Goal: Task Accomplishment & Management: Use online tool/utility

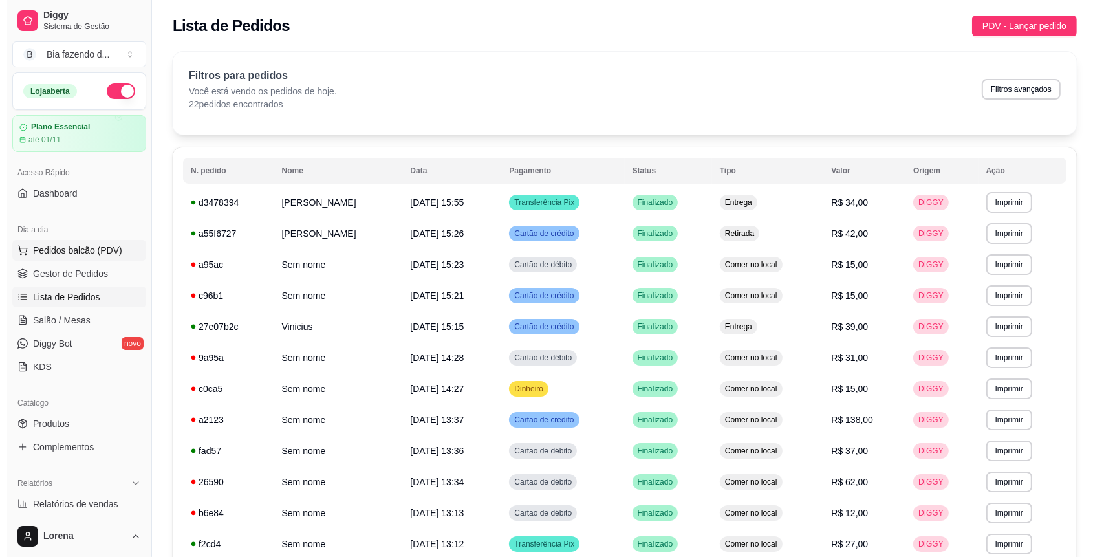
scroll to position [86, 0]
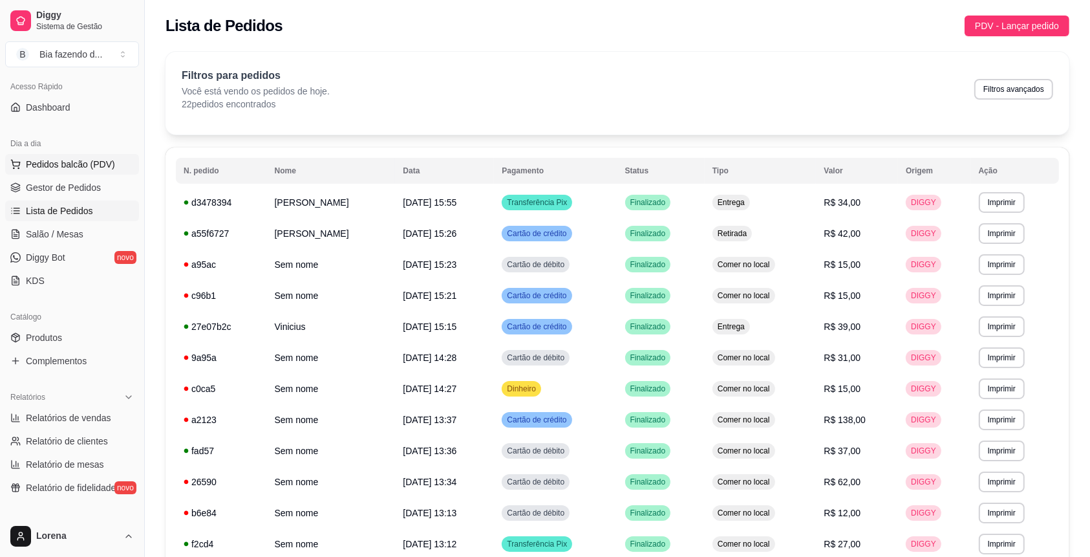
click at [100, 160] on span "Pedidos balcão (PDV)" at bounding box center [70, 164] width 89 height 13
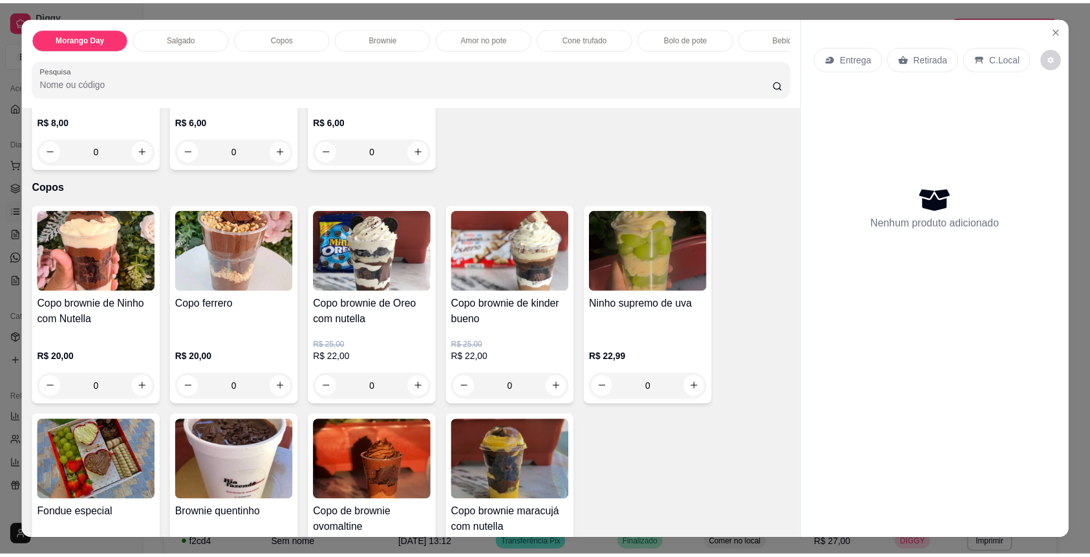
scroll to position [517, 0]
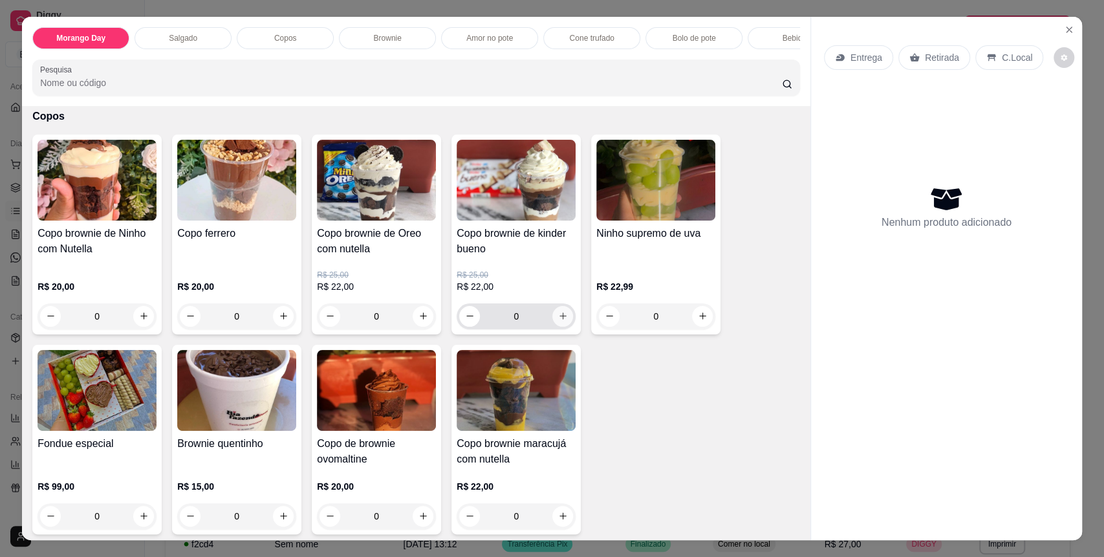
click at [558, 321] on icon "increase-product-quantity" at bounding box center [563, 316] width 10 height 10
type input "1"
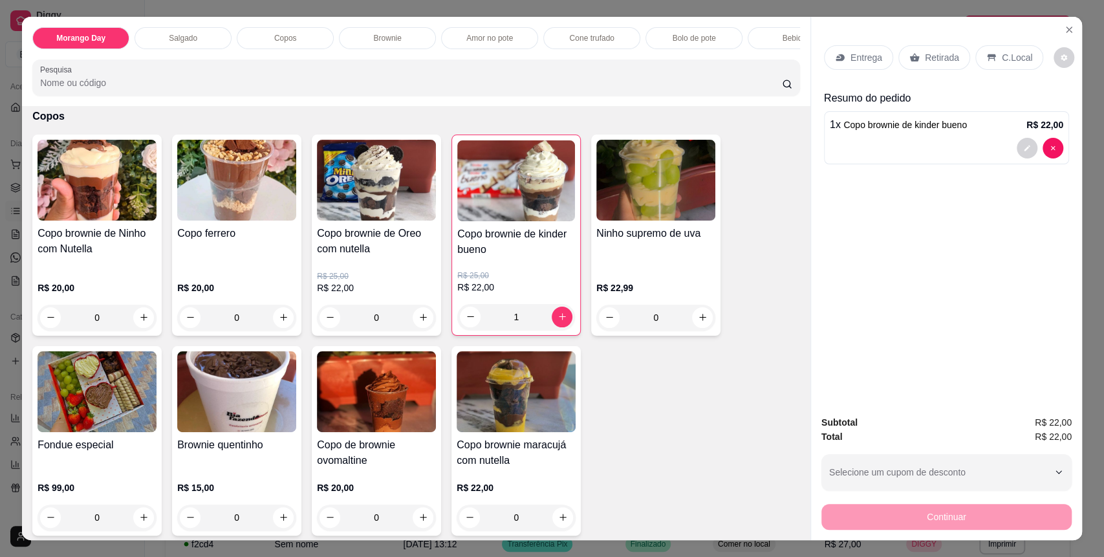
click at [983, 47] on div "C.Local" at bounding box center [1009, 57] width 68 height 25
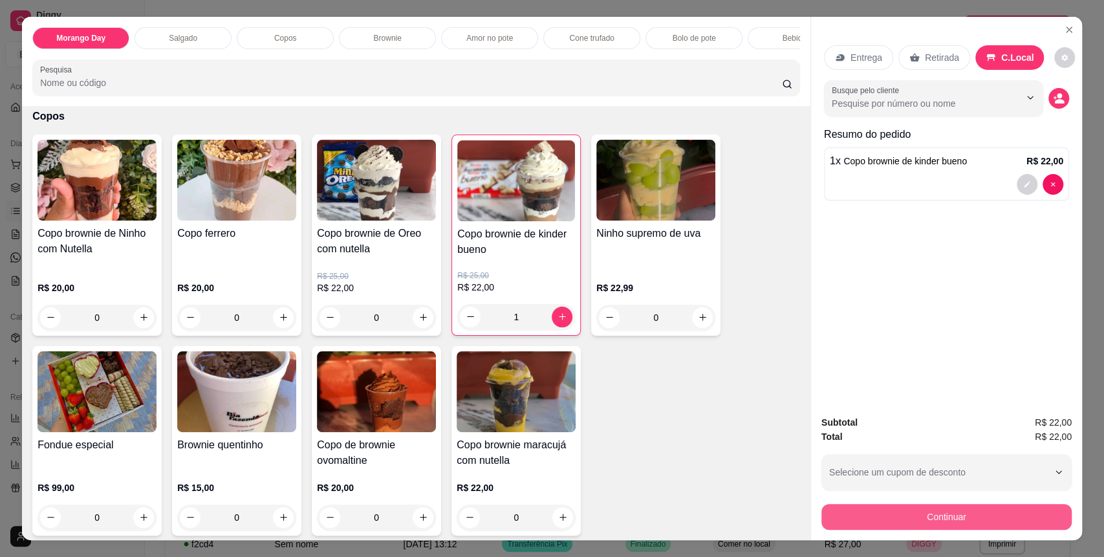
click at [863, 524] on button "Continuar" at bounding box center [946, 517] width 250 height 26
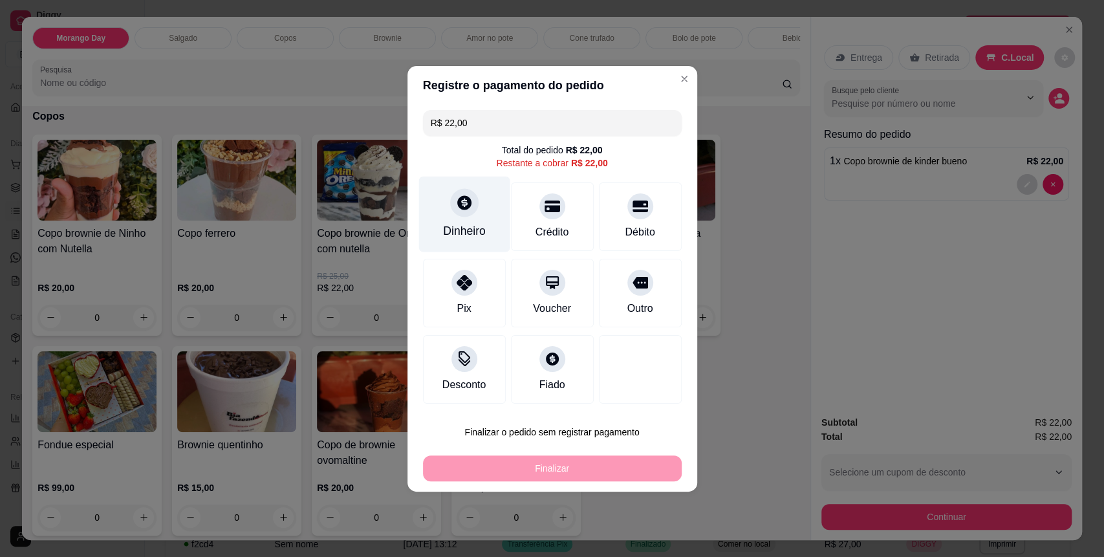
click at [458, 233] on div "Dinheiro" at bounding box center [464, 230] width 43 height 17
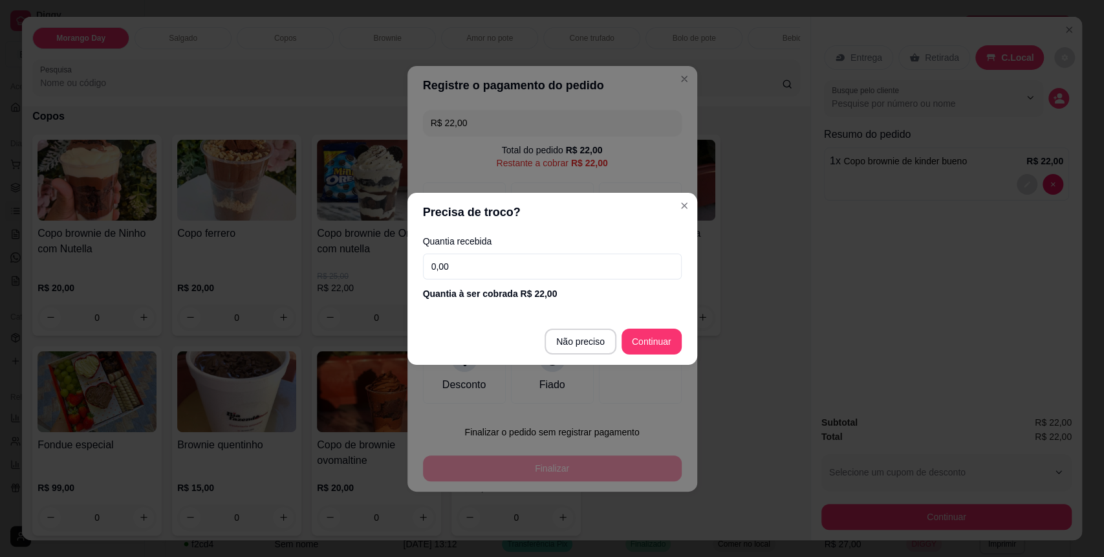
click at [526, 283] on div "Quantia recebida 0,00 Quantia à ser cobrada R$ 22,00" at bounding box center [552, 268] width 290 height 74
click at [526, 280] on div "Quantia recebida 0,00 Quantia à ser cobrada R$ 22,00" at bounding box center [552, 268] width 290 height 74
click at [526, 279] on div "Quantia recebida 0,00 Quantia à ser cobrada R$ 22,00" at bounding box center [552, 268] width 290 height 74
click at [526, 274] on input "0,00" at bounding box center [552, 266] width 259 height 26
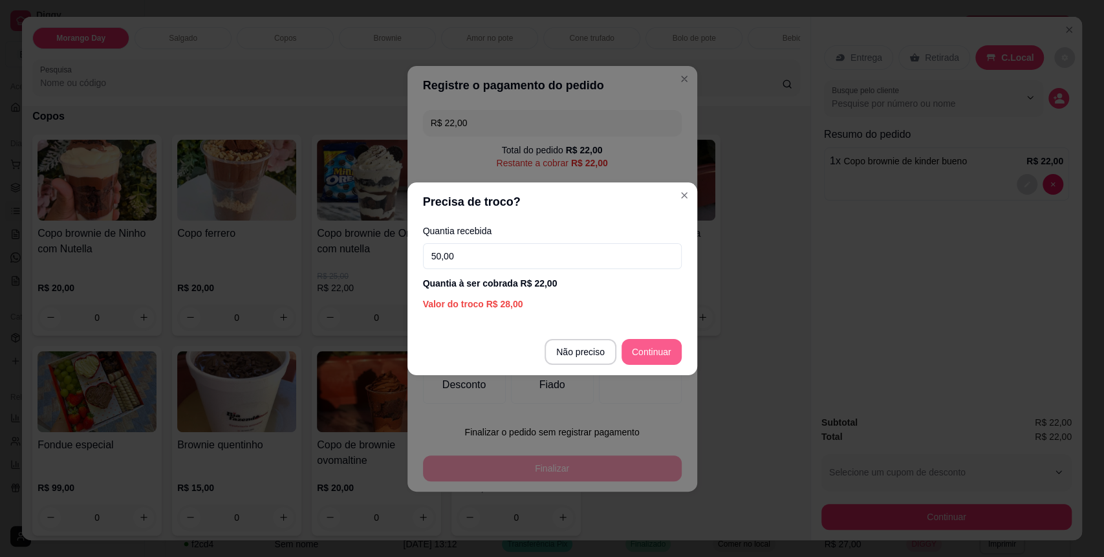
type input "50,00"
type input "R$ 0,00"
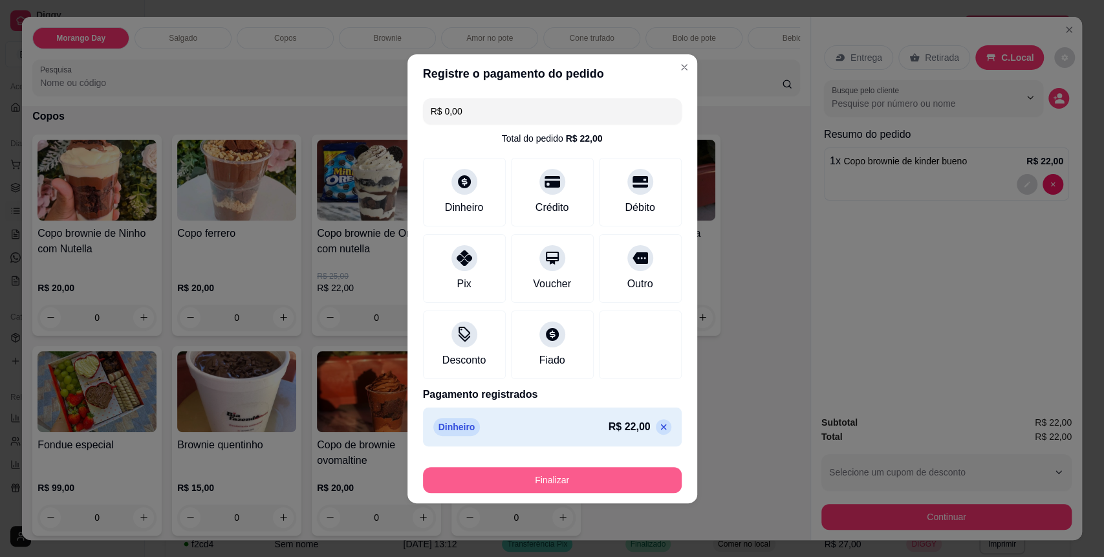
click at [576, 492] on footer "Finalizar" at bounding box center [552, 477] width 290 height 52
click at [570, 473] on button "Finalizar" at bounding box center [552, 480] width 259 height 26
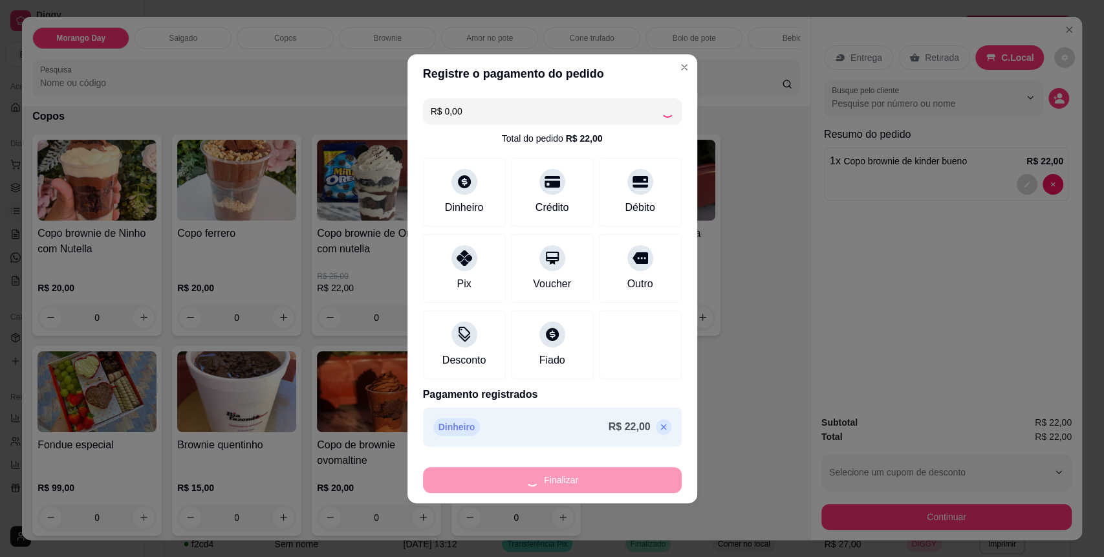
type input "0"
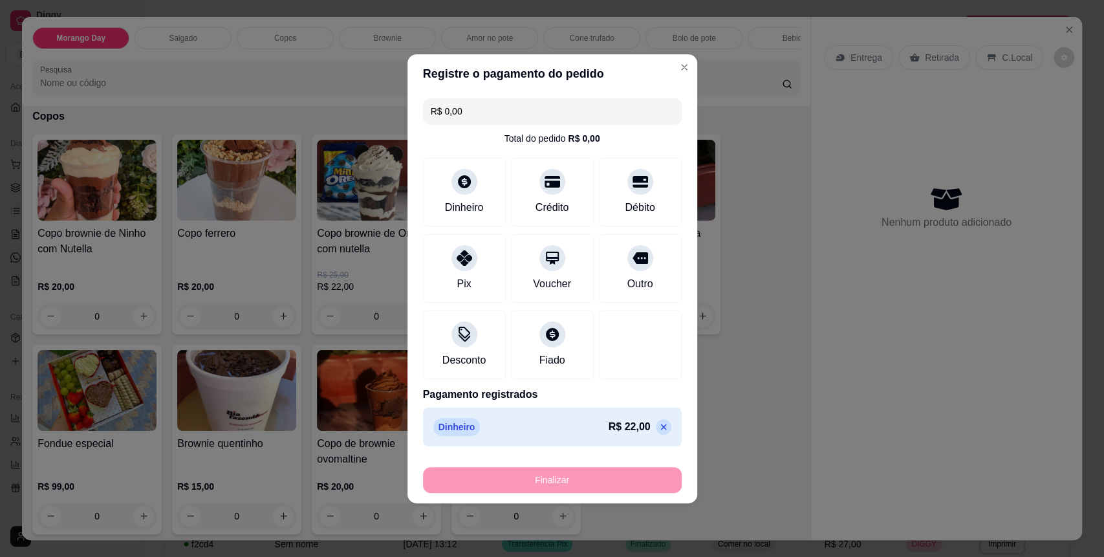
type input "-R$ 22,00"
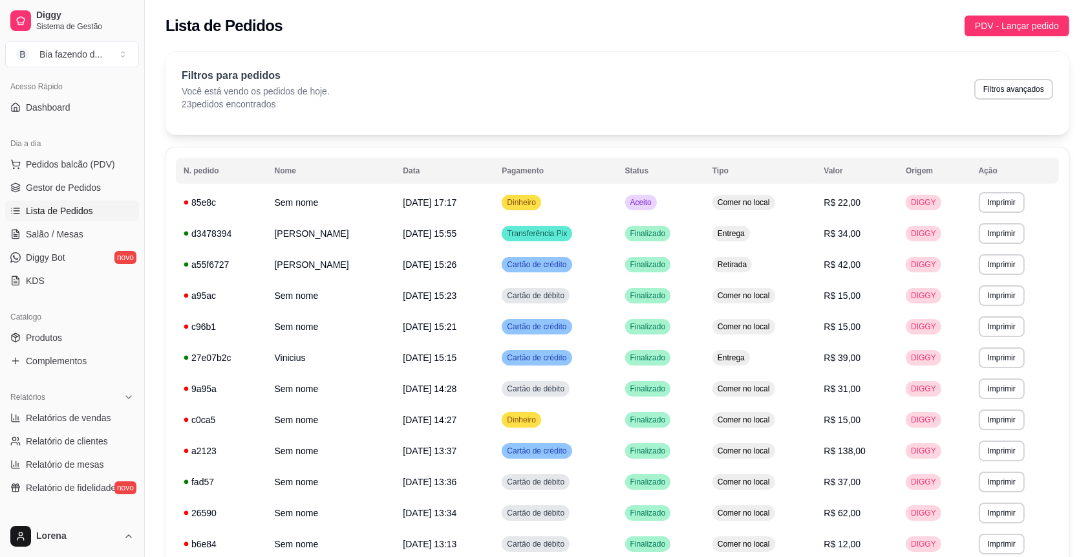
click at [672, 74] on div "Filtros para pedidos Você está vendo os pedidos de hoje. 23 pedidos encontrados…" at bounding box center [618, 89] width 872 height 43
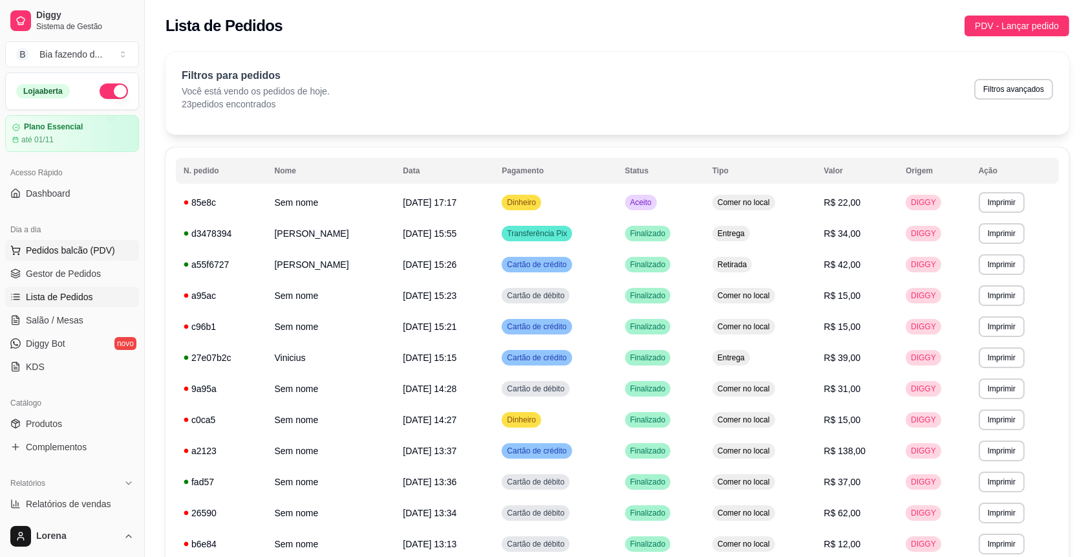
click at [85, 248] on span "Pedidos balcão (PDV)" at bounding box center [70, 250] width 89 height 13
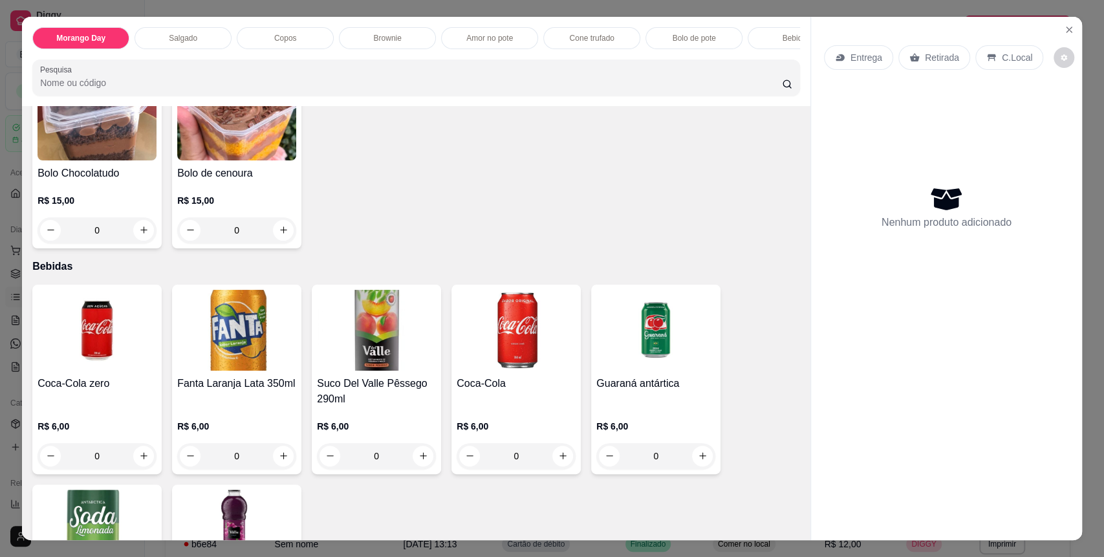
scroll to position [1897, 0]
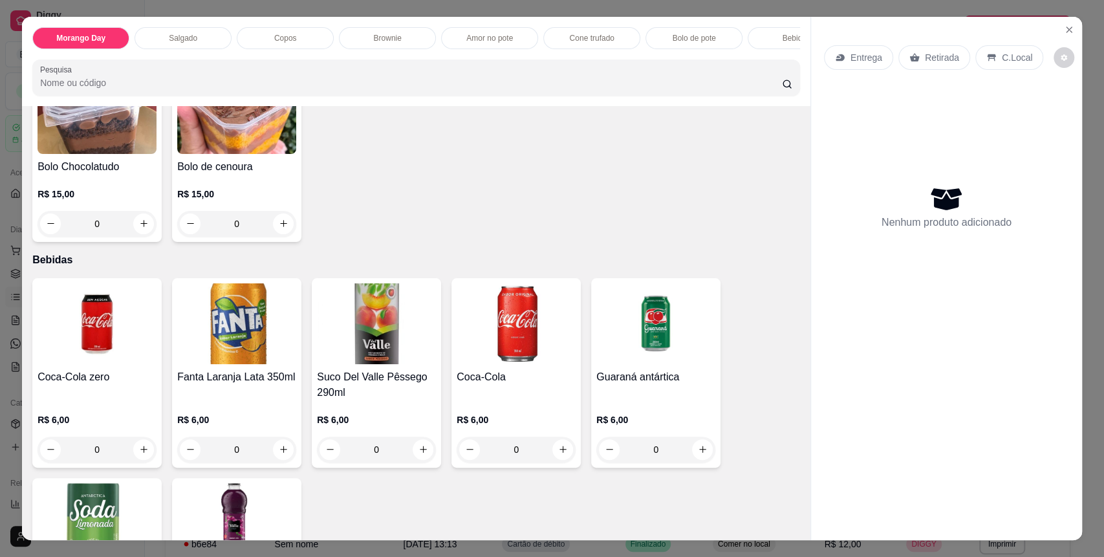
click at [139, 231] on div "0" at bounding box center [97, 224] width 119 height 26
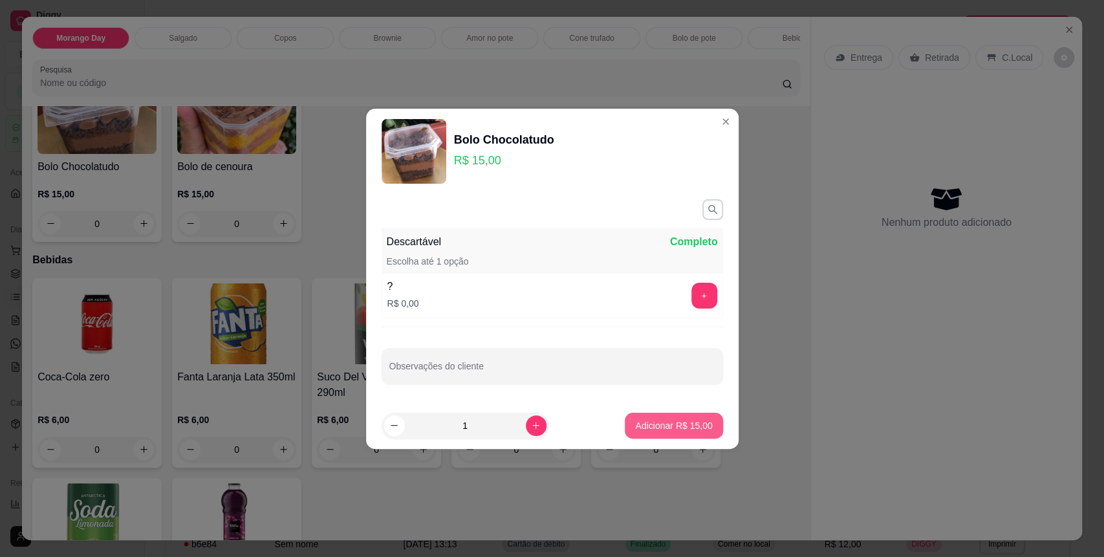
click at [692, 427] on p "Adicionar R$ 15,00" at bounding box center [673, 425] width 77 height 13
type input "1"
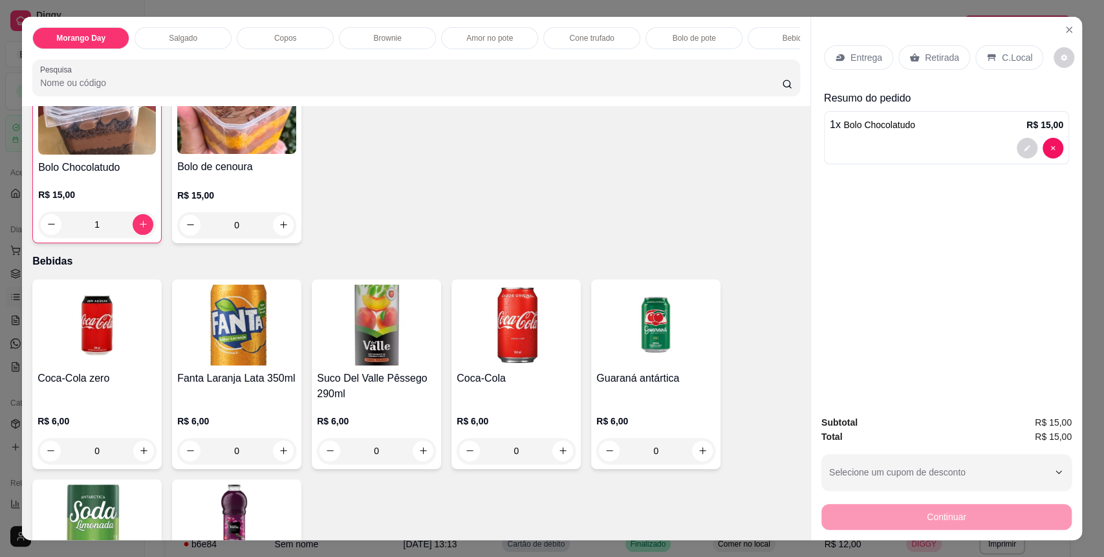
scroll to position [1897, 0]
click at [1007, 56] on p "C.Local" at bounding box center [1017, 57] width 30 height 13
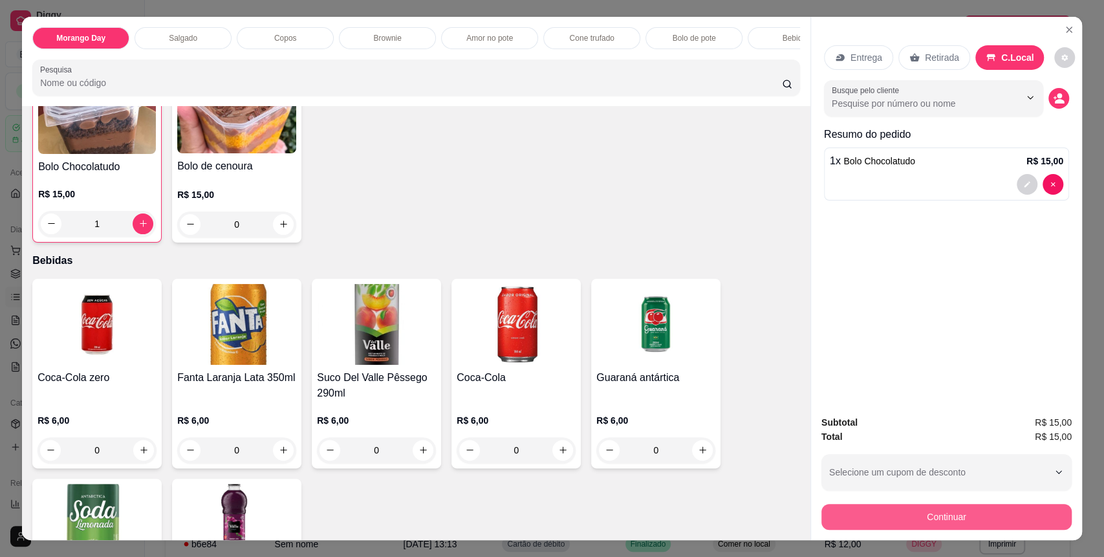
click at [995, 508] on button "Continuar" at bounding box center [946, 517] width 250 height 26
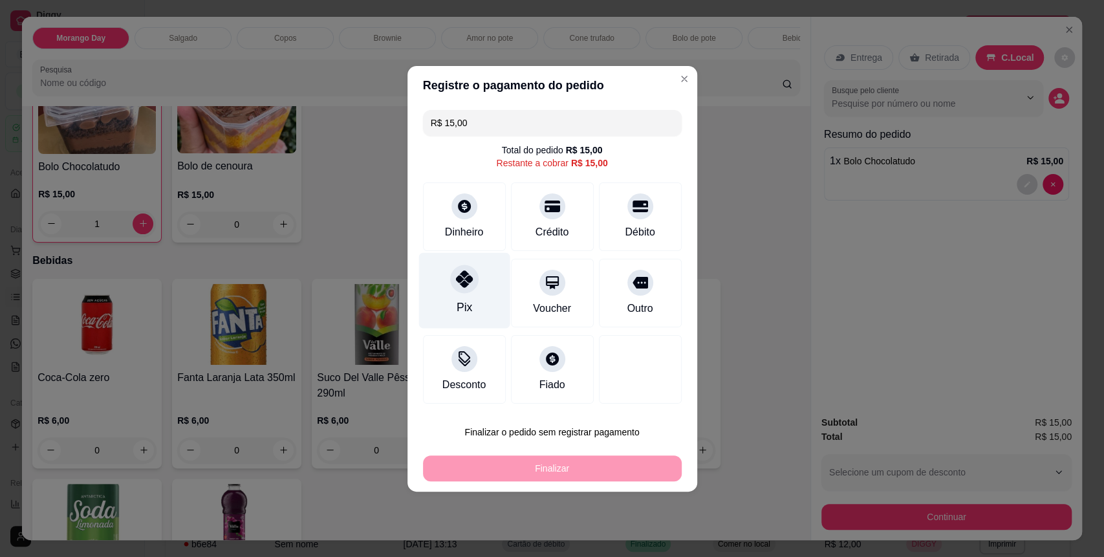
click at [460, 299] on div "Pix" at bounding box center [464, 307] width 16 height 17
type input "R$ 0,00"
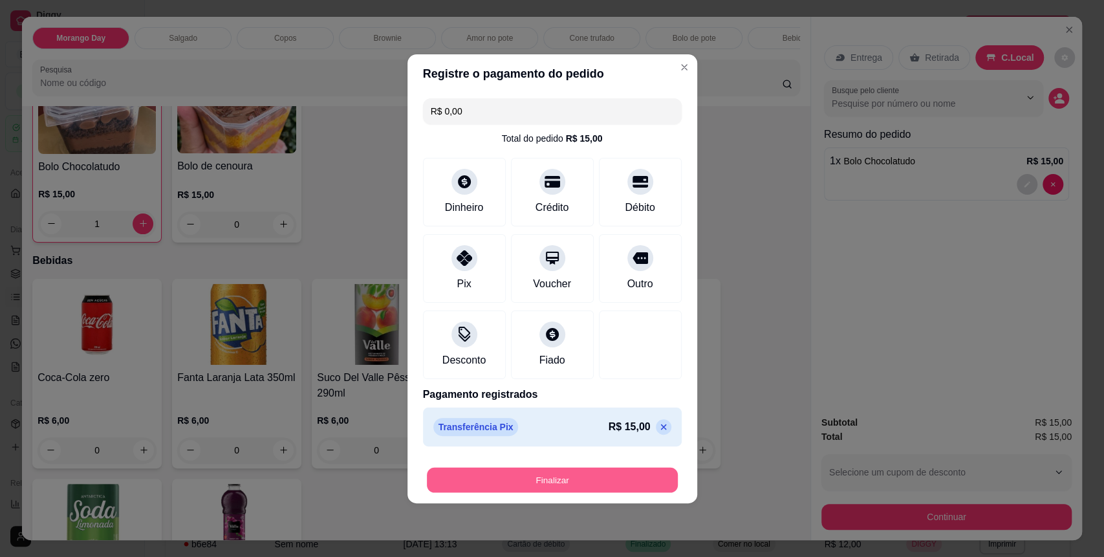
click at [579, 478] on button "Finalizar" at bounding box center [552, 479] width 251 height 25
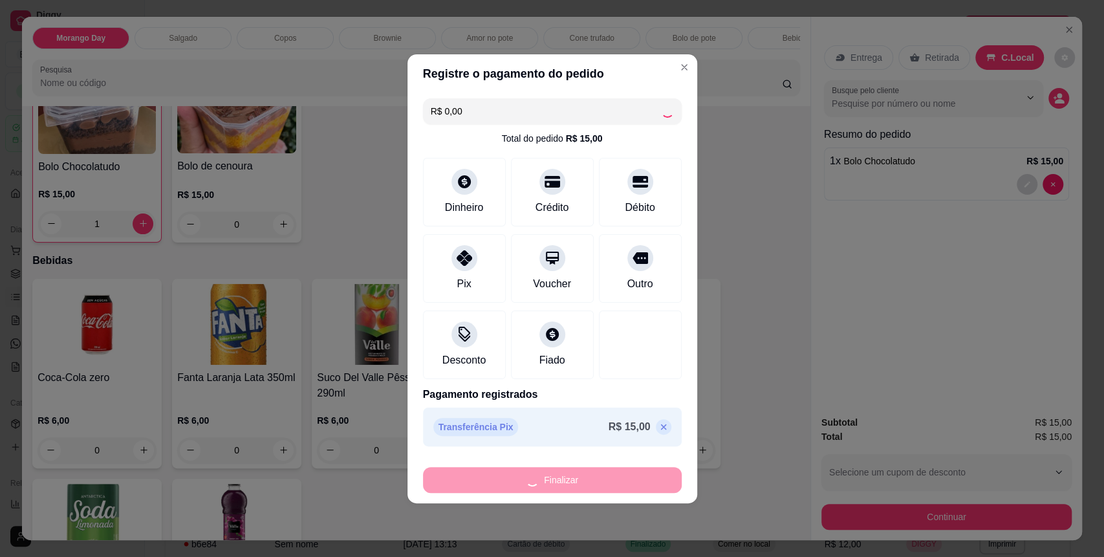
type input "0"
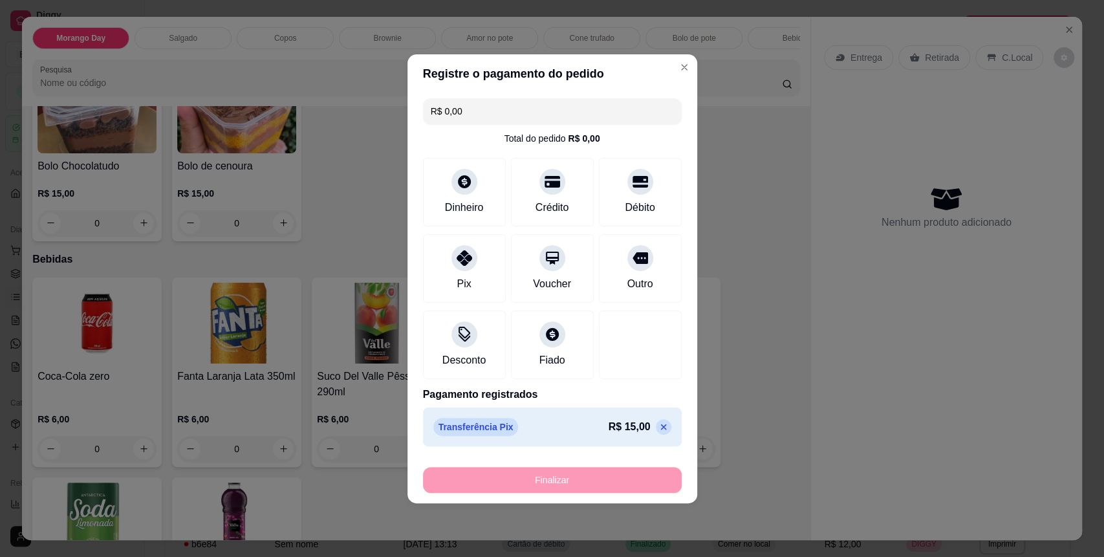
type input "-R$ 15,00"
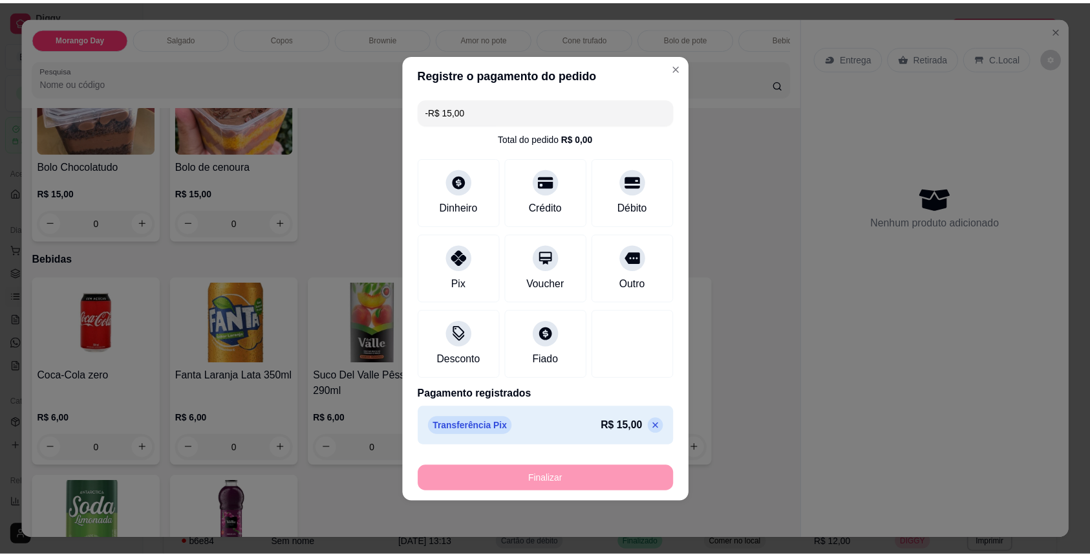
scroll to position [1897, 0]
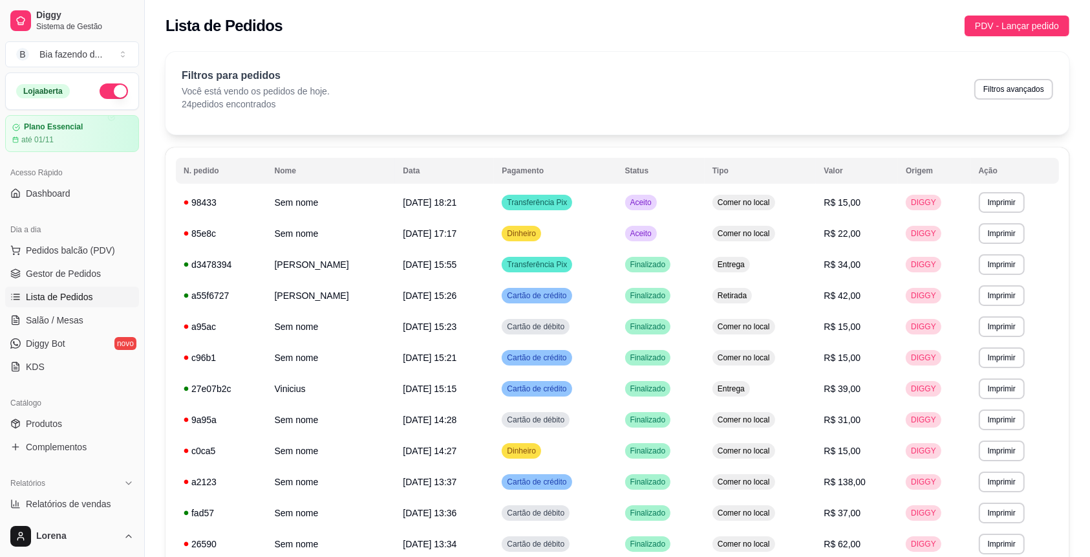
click at [666, 22] on div "Lista de Pedidos PDV - Lançar pedido" at bounding box center [618, 26] width 904 height 21
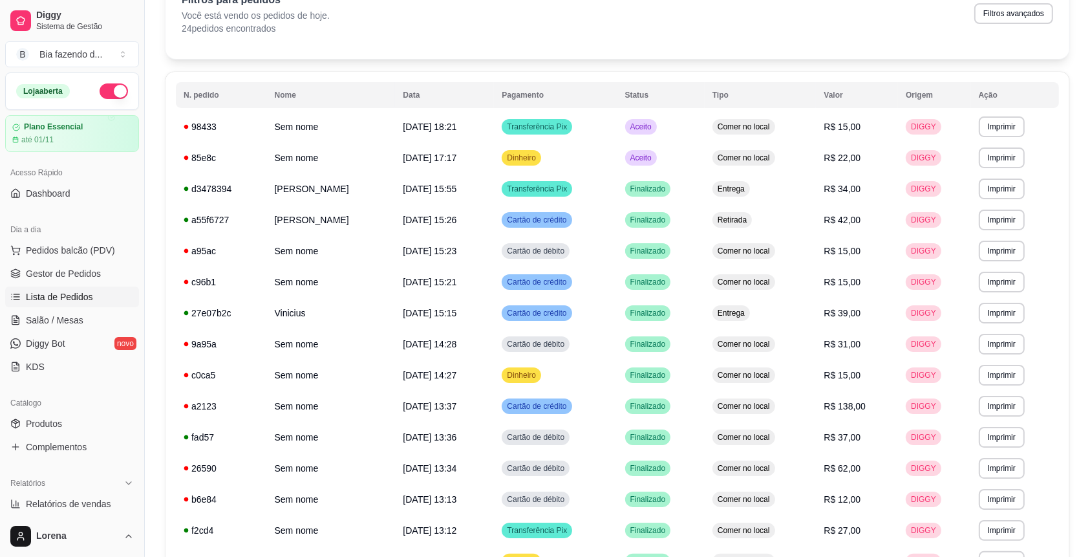
scroll to position [172, 0]
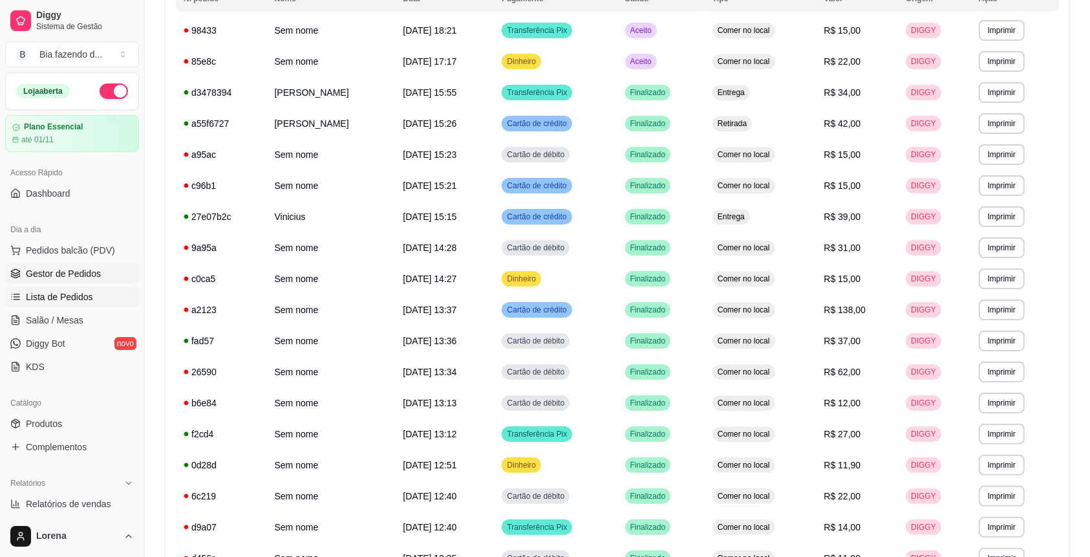
click at [118, 266] on link "Gestor de Pedidos" at bounding box center [72, 273] width 134 height 21
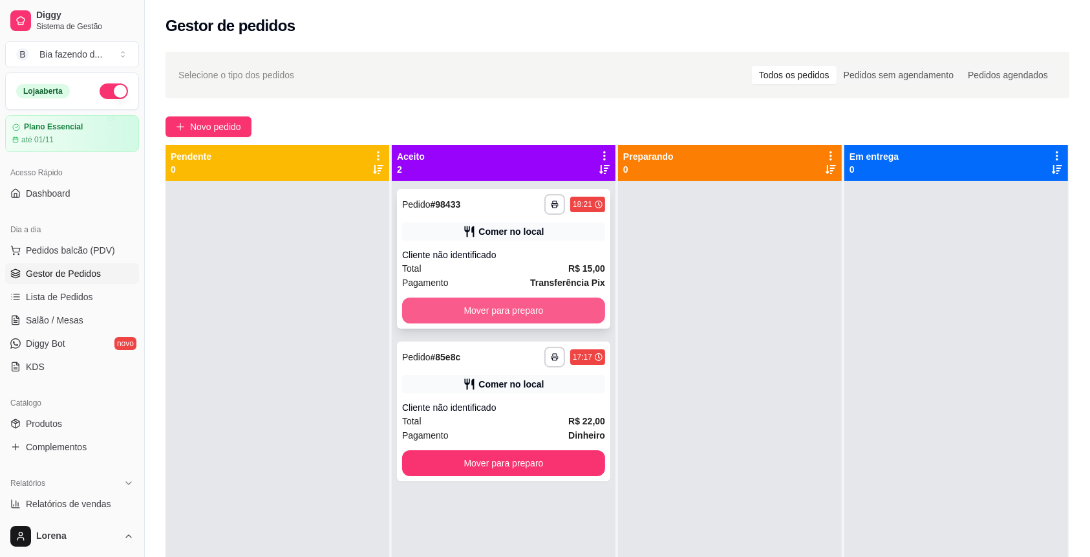
click at [537, 311] on button "Mover para preparo" at bounding box center [503, 310] width 203 height 26
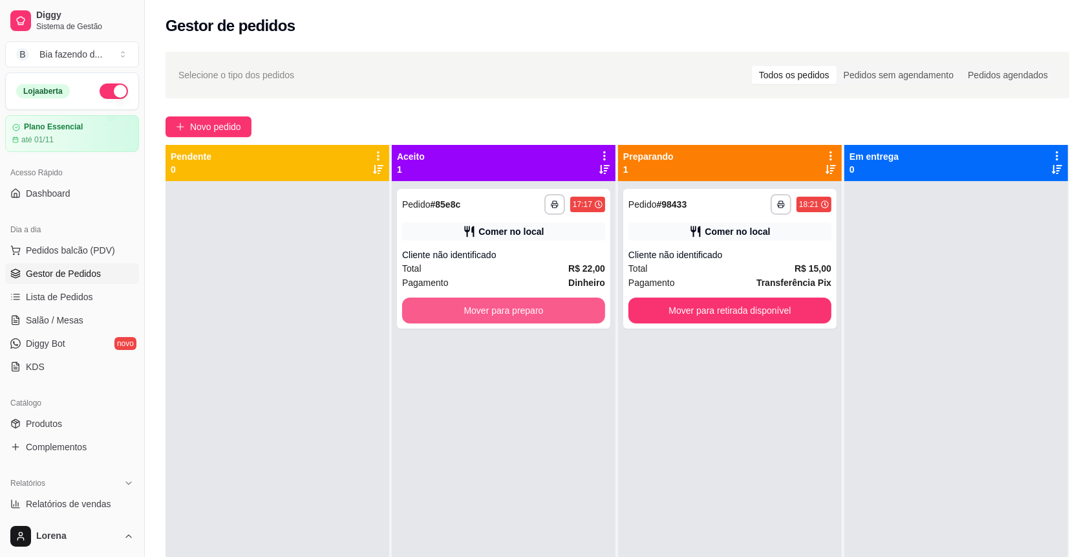
click at [537, 312] on button "Mover para preparo" at bounding box center [503, 310] width 203 height 26
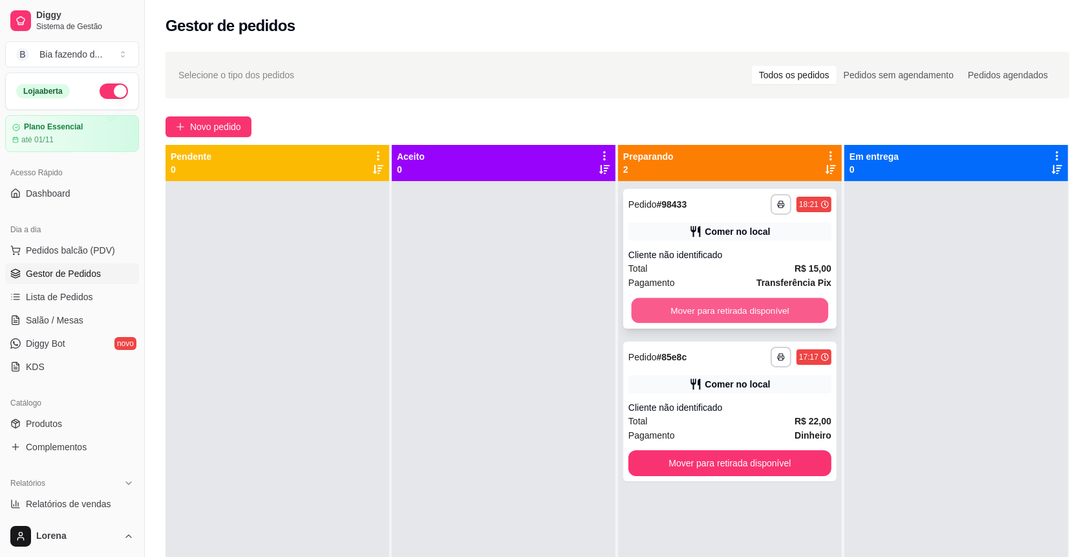
click at [679, 307] on button "Mover para retirada disponível" at bounding box center [730, 310] width 197 height 25
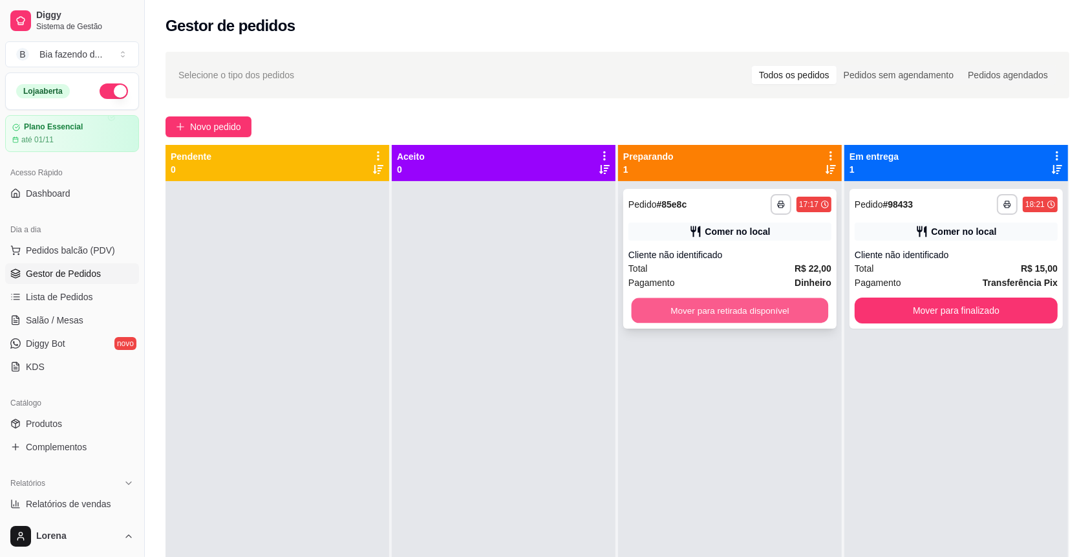
click at [709, 307] on button "Mover para retirada disponível" at bounding box center [730, 310] width 197 height 25
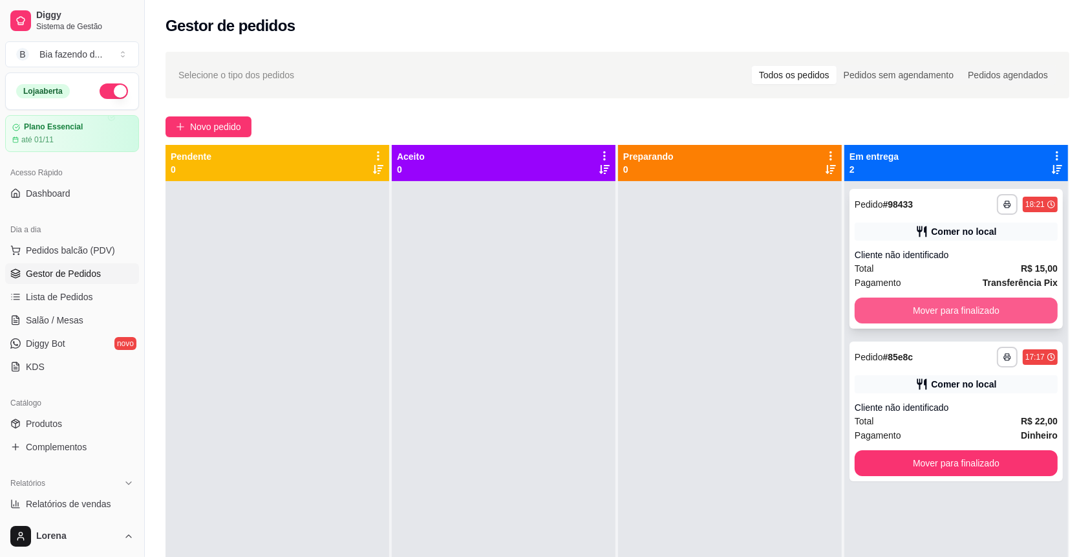
click at [1008, 307] on button "Mover para finalizado" at bounding box center [956, 310] width 203 height 26
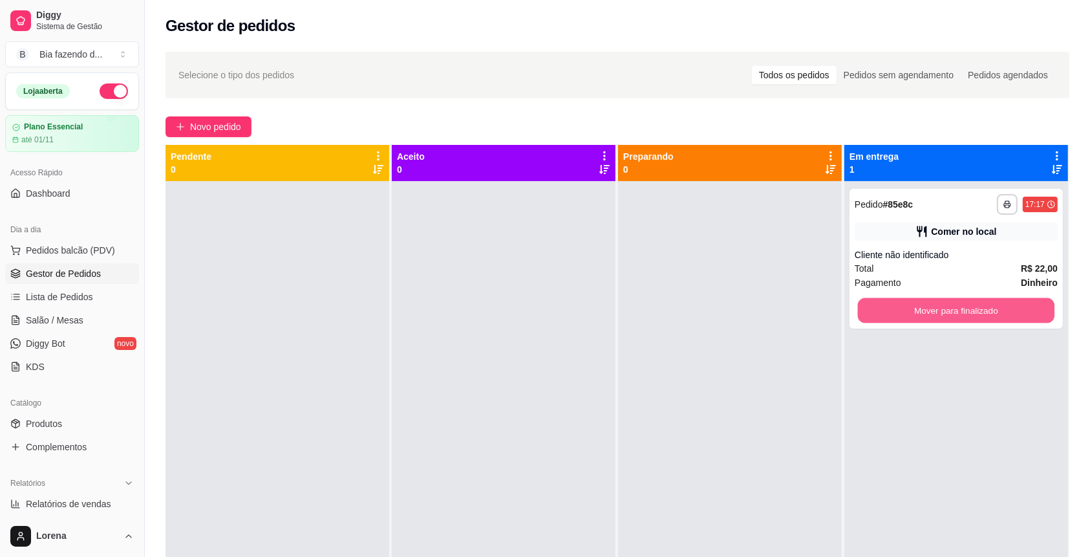
click at [1006, 308] on button "Mover para finalizado" at bounding box center [956, 310] width 197 height 25
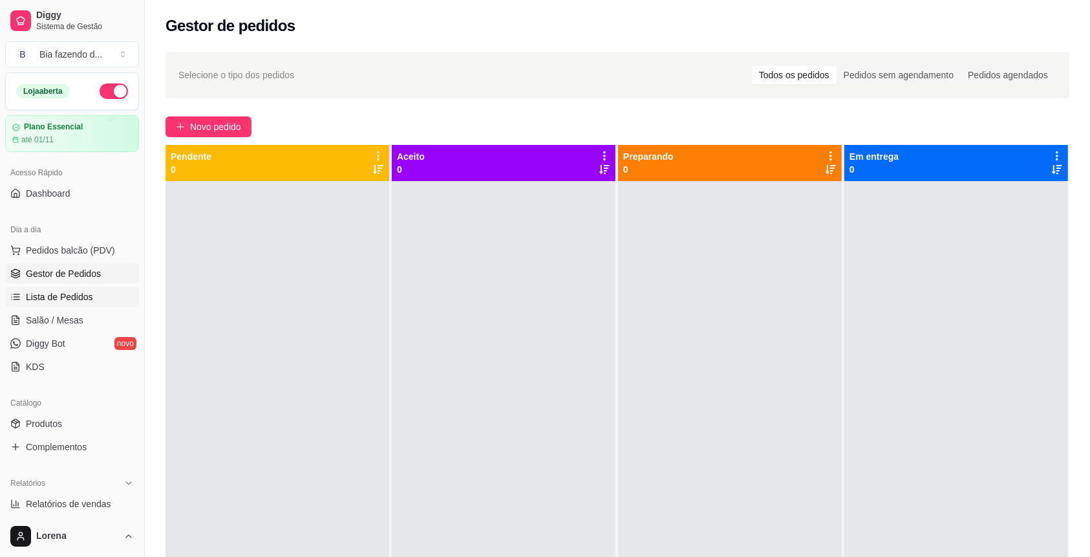
click at [43, 291] on span "Lista de Pedidos" at bounding box center [59, 296] width 67 height 13
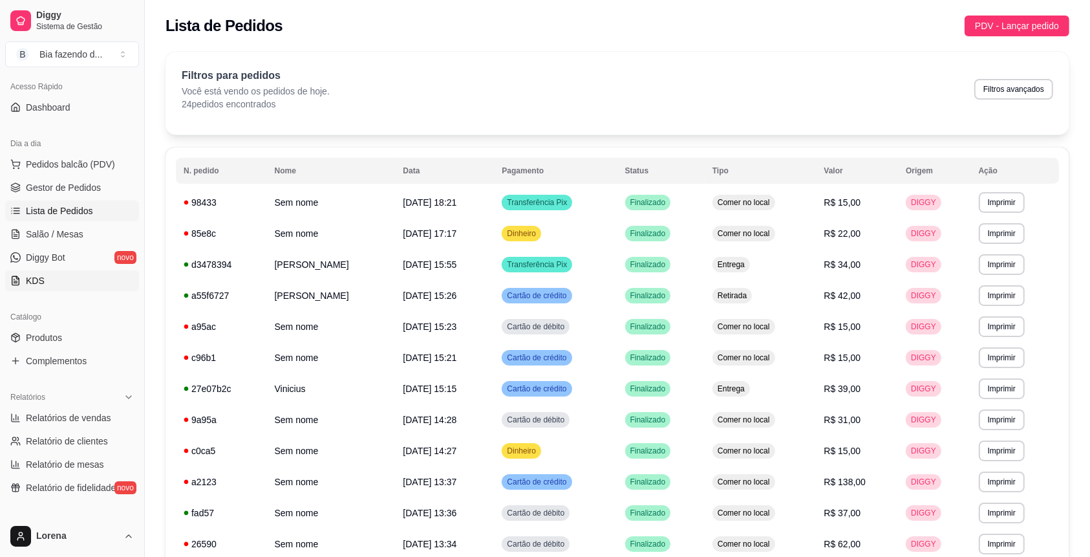
scroll to position [172, 0]
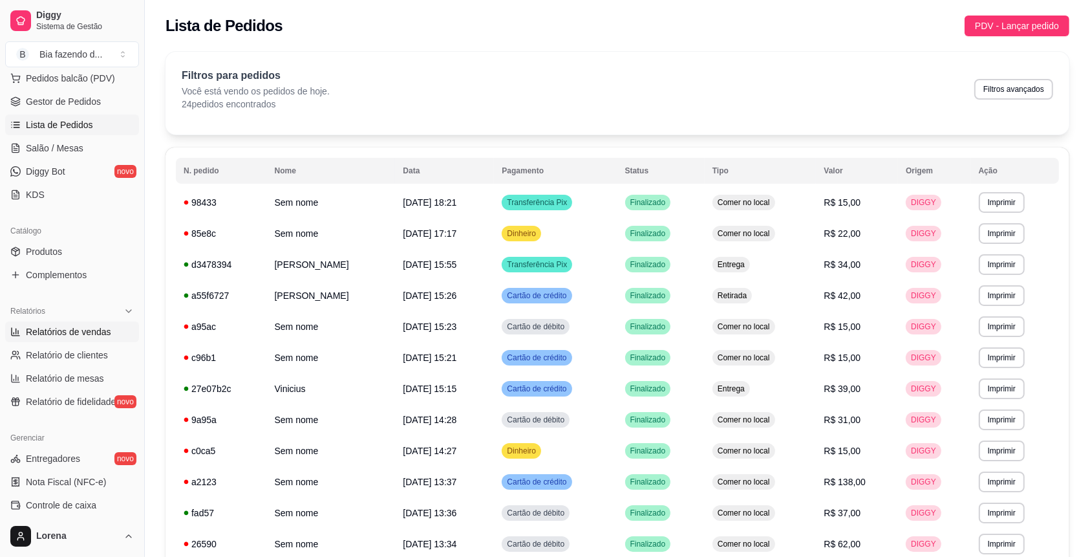
click at [61, 335] on span "Relatórios de vendas" at bounding box center [68, 331] width 85 height 13
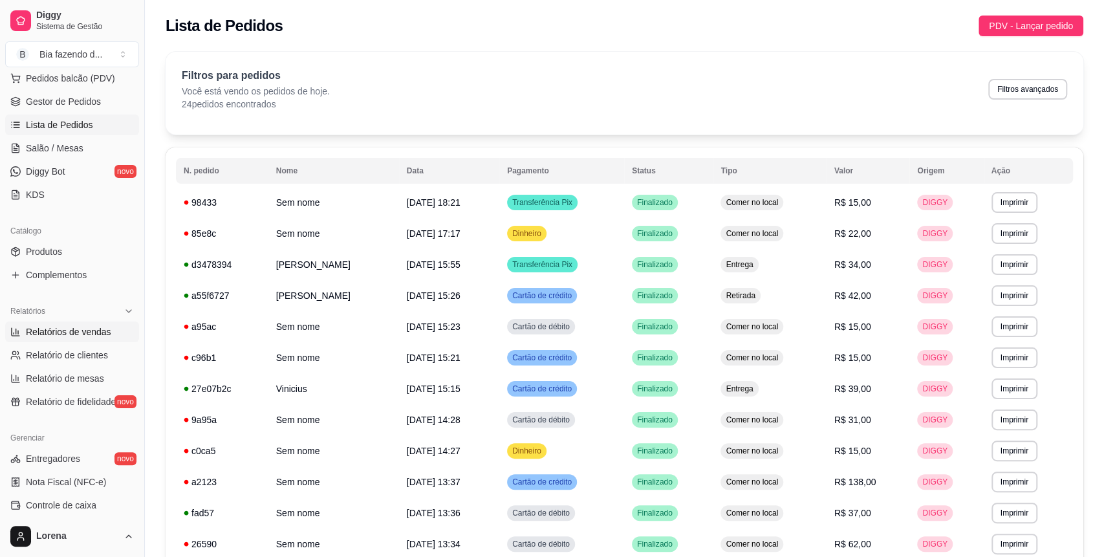
select select "ALL"
select select "0"
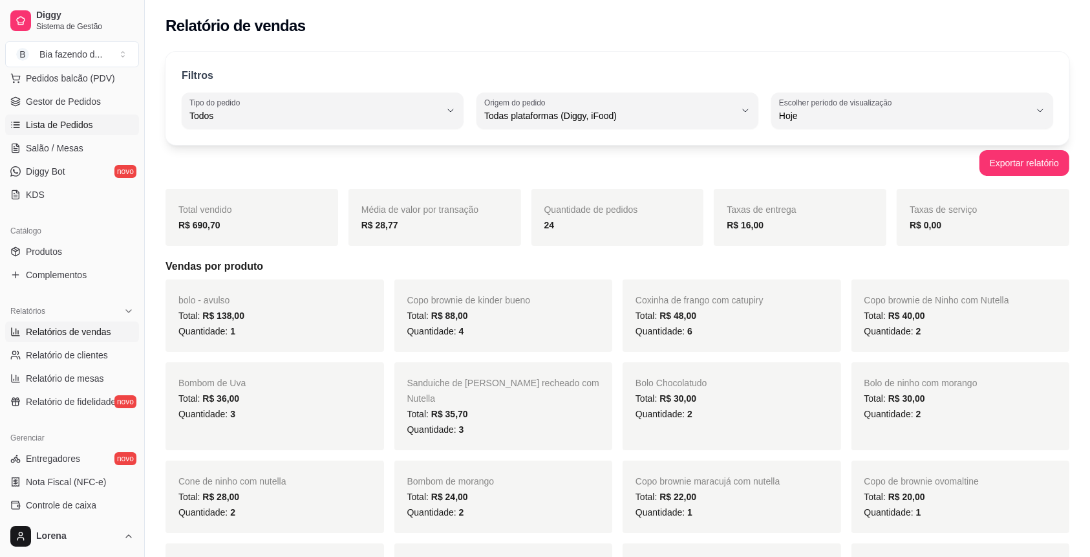
click at [74, 118] on span "Lista de Pedidos" at bounding box center [59, 124] width 67 height 13
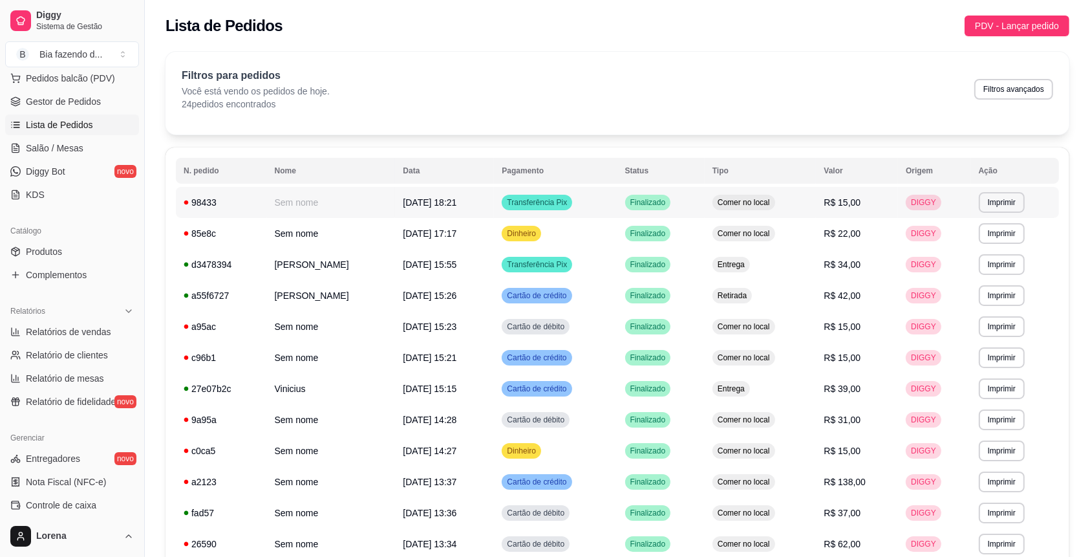
click at [5, 114] on link "Lista de Pedidos" at bounding box center [72, 124] width 134 height 21
drag, startPoint x: 140, startPoint y: 222, endPoint x: 131, endPoint y: 160, distance: 62.8
click at [131, 160] on div "Diggy Sistema de Gestão B Bia fazendo d ... Loja aberta Plano Essencial até 01/…" at bounding box center [72, 278] width 144 height 557
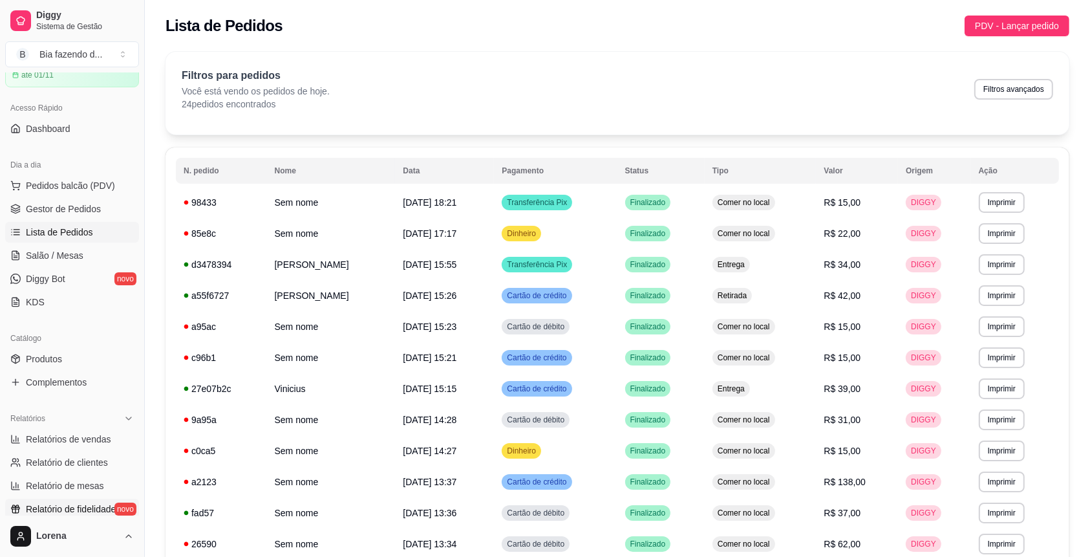
scroll to position [86, 0]
